Goal: Information Seeking & Learning: Learn about a topic

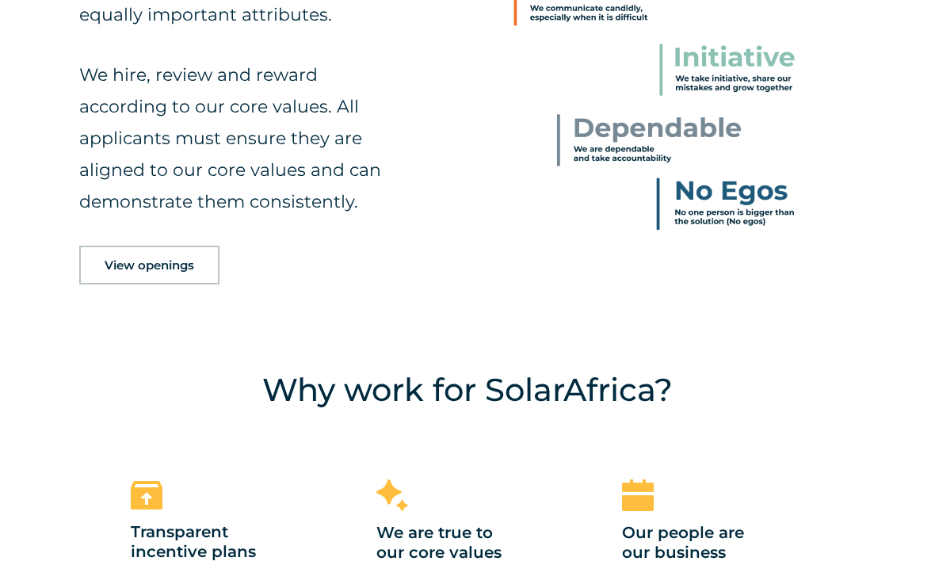
click at [97, 284] on link "View openings" at bounding box center [149, 265] width 140 height 39
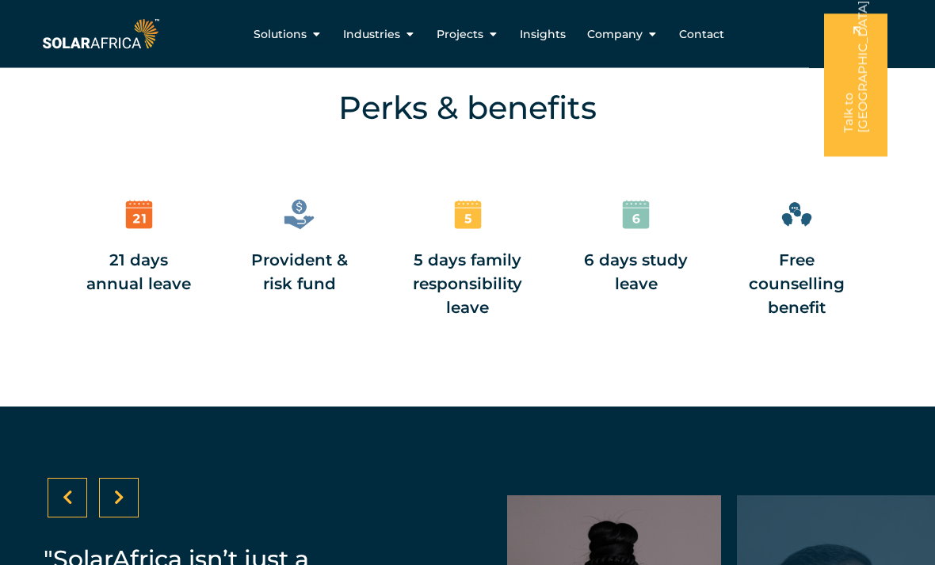
scroll to position [1765, 0]
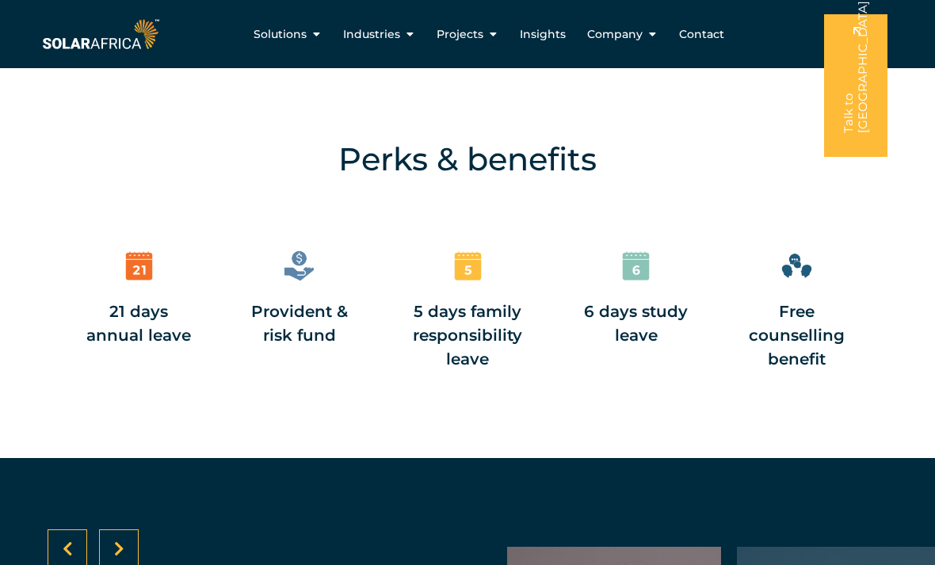
click at [587, 36] on span "Company" at bounding box center [614, 34] width 55 height 17
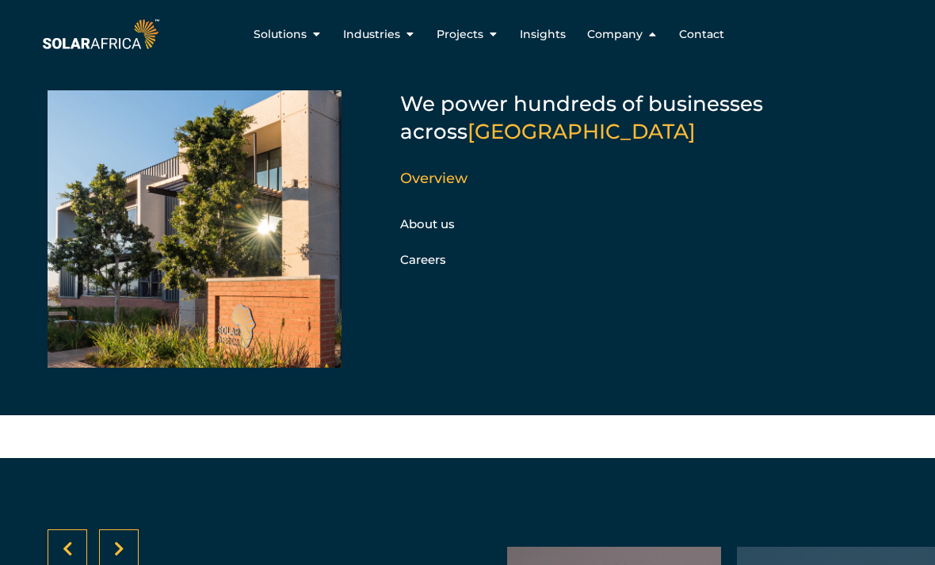
click at [412, 230] on link "About us" at bounding box center [427, 223] width 55 height 15
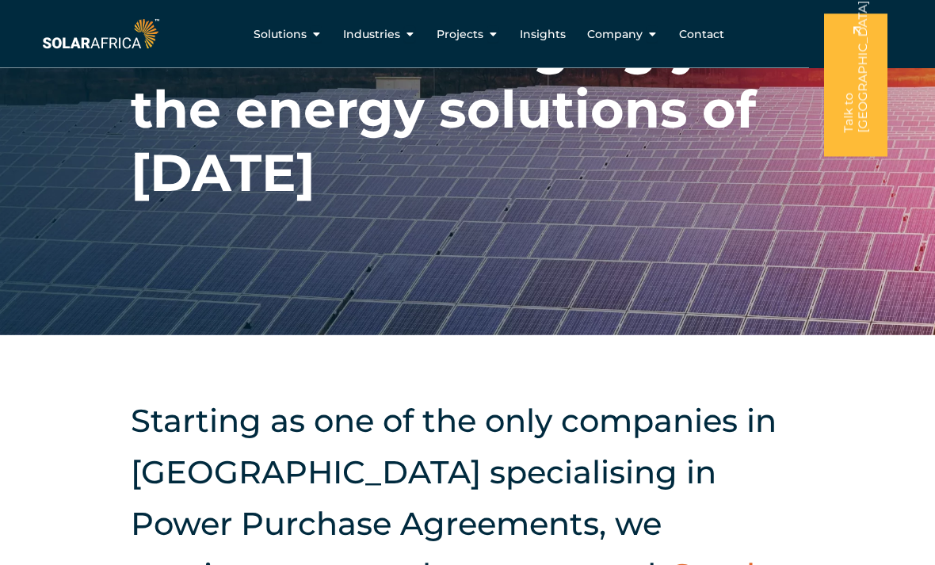
scroll to position [113, 0]
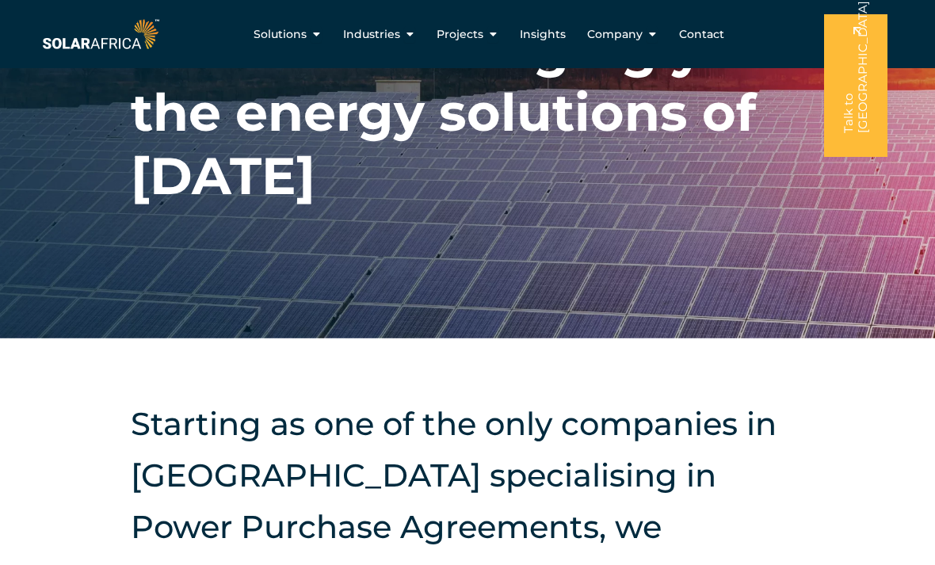
click at [467, 29] on span "Projects" at bounding box center [459, 34] width 47 height 17
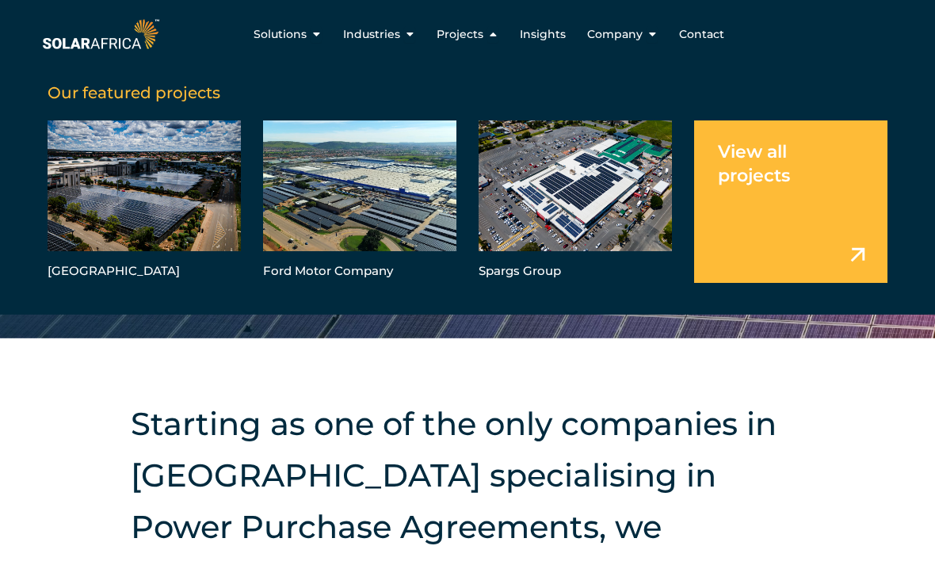
click at [763, 198] on link "Menu" at bounding box center [790, 201] width 193 height 162
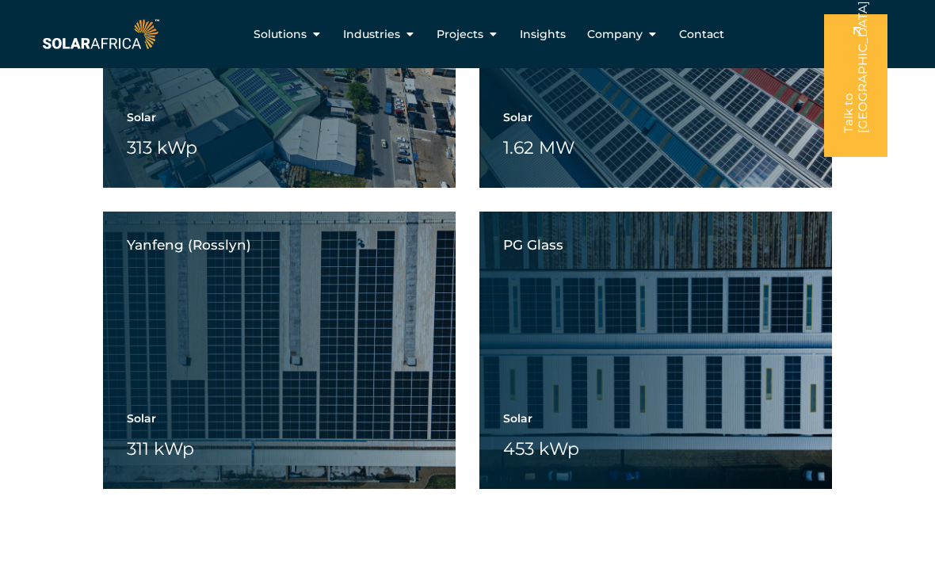
scroll to position [4640, 0]
